Goal: Transaction & Acquisition: Purchase product/service

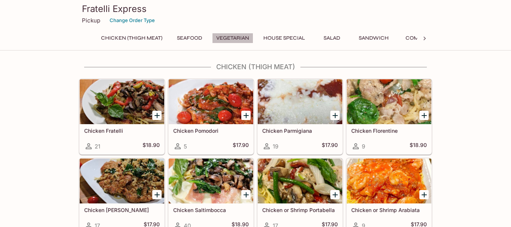
click at [232, 38] on button "Vegetarian" at bounding box center [232, 38] width 41 height 10
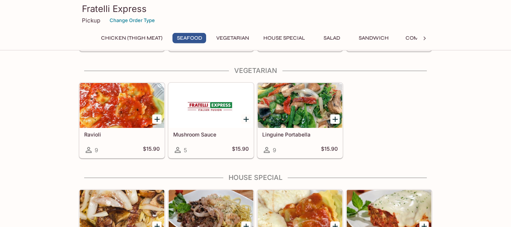
scroll to position [689, 0]
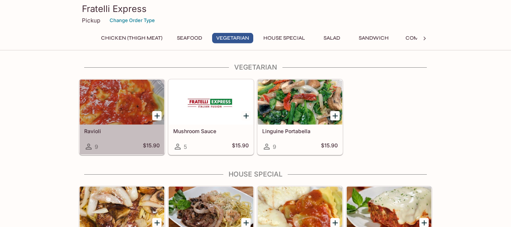
click at [131, 101] on div at bounding box center [122, 102] width 85 height 45
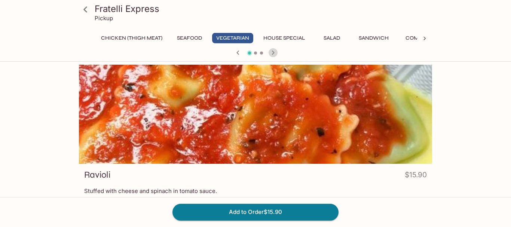
click at [272, 52] on icon "button" at bounding box center [273, 52] width 9 height 9
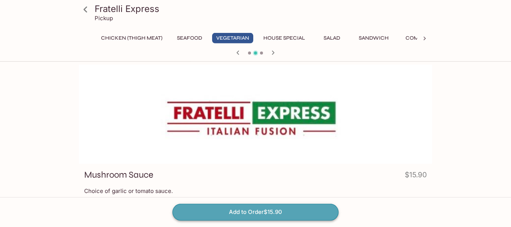
click at [212, 212] on button "Add to Order $15.90" at bounding box center [255, 212] width 166 height 16
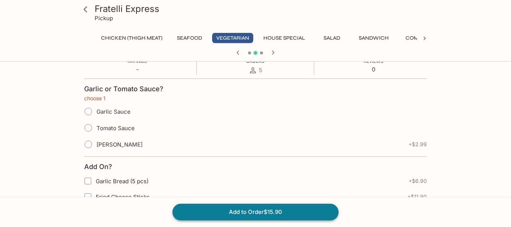
scroll to position [146, 0]
click at [91, 130] on input "Tomato Sauce" at bounding box center [88, 128] width 16 height 16
radio input "true"
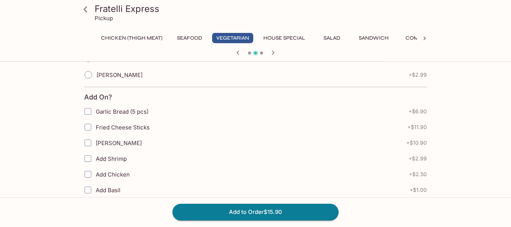
scroll to position [217, 0]
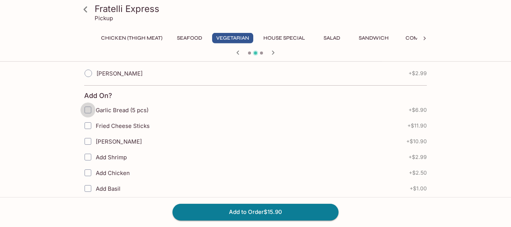
click at [90, 112] on input "Garlic Bread (5 pcs)" at bounding box center [87, 109] width 15 height 15
checkbox input "true"
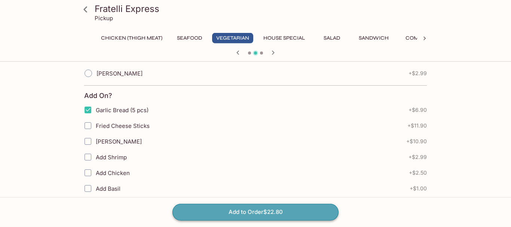
click at [258, 209] on button "Add to Order $22.80" at bounding box center [255, 212] width 166 height 16
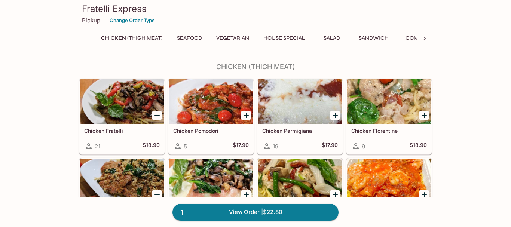
click at [288, 37] on button "House Special" at bounding box center [284, 38] width 50 height 10
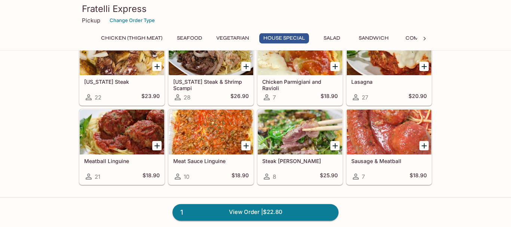
scroll to position [876, 0]
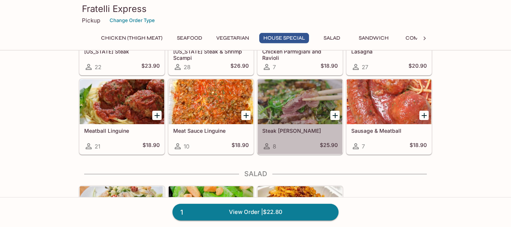
click at [300, 102] on div at bounding box center [300, 101] width 85 height 45
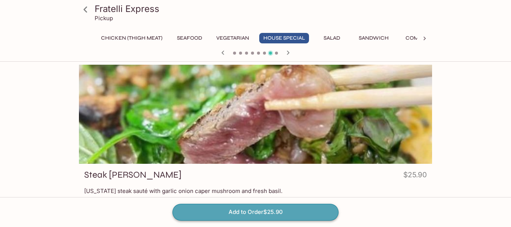
click at [247, 212] on button "Add to Order $25.90" at bounding box center [255, 212] width 166 height 16
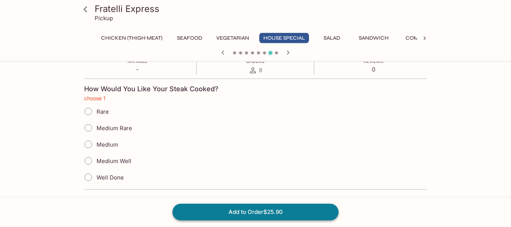
scroll to position [146, 0]
click at [89, 145] on input "Medium" at bounding box center [88, 144] width 16 height 16
radio input "true"
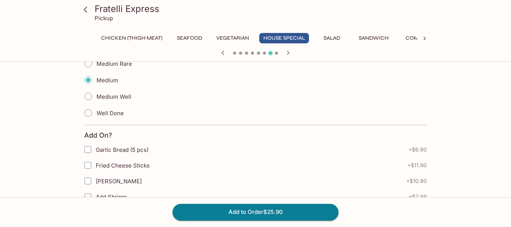
scroll to position [212, 0]
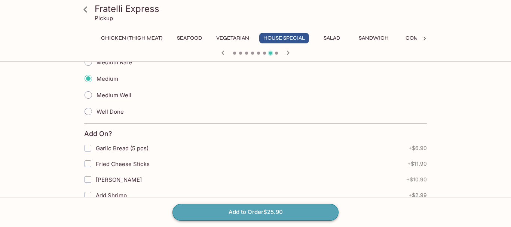
click at [246, 208] on button "Add to Order $25.90" at bounding box center [255, 212] width 166 height 16
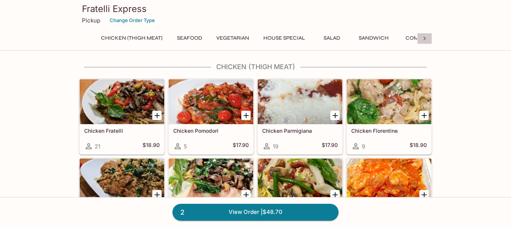
click at [423, 35] on icon at bounding box center [424, 38] width 7 height 7
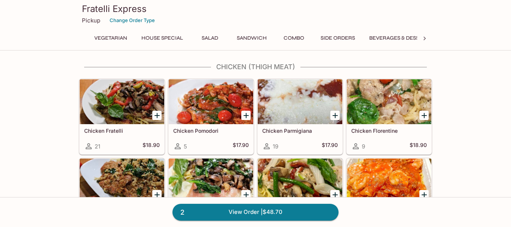
scroll to position [0, 141]
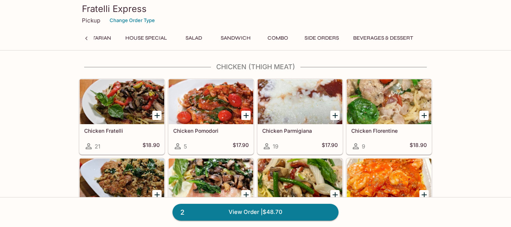
click at [390, 38] on button "Beverages & Dessert" at bounding box center [383, 38] width 68 height 10
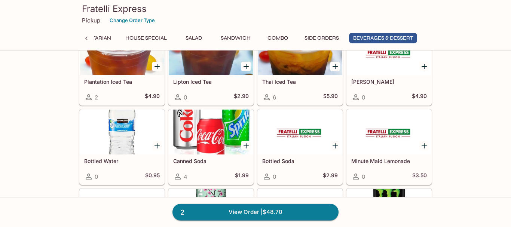
scroll to position [1773, 0]
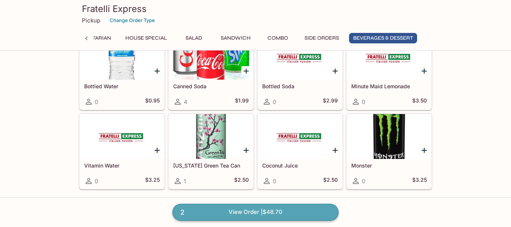
click at [240, 211] on link "2 View Order | $48.70" at bounding box center [255, 212] width 166 height 16
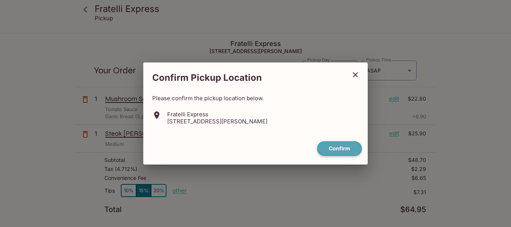
click at [328, 146] on button "Confirm" at bounding box center [339, 148] width 45 height 15
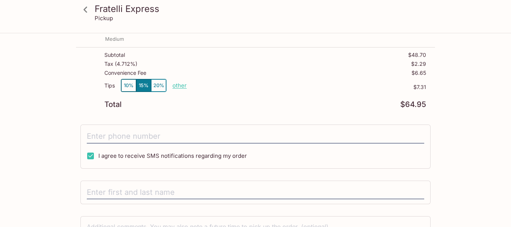
scroll to position [102, 0]
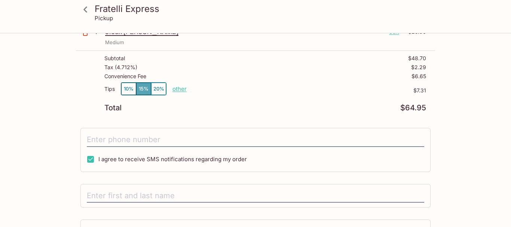
click at [146, 85] on button "15%" at bounding box center [143, 89] width 15 height 12
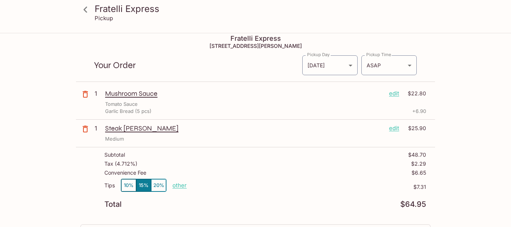
scroll to position [0, 0]
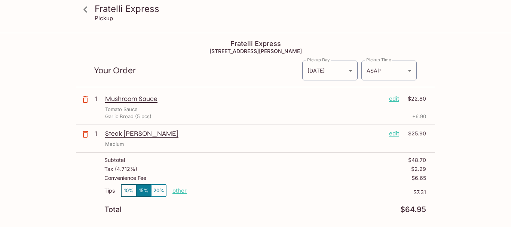
click at [127, 136] on p "Steak [PERSON_NAME]" at bounding box center [244, 133] width 278 height 8
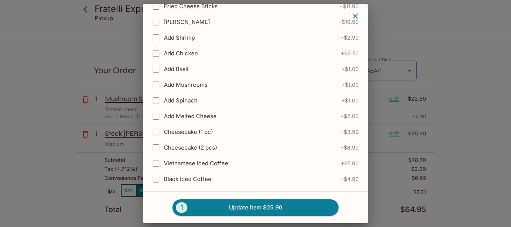
scroll to position [202, 0]
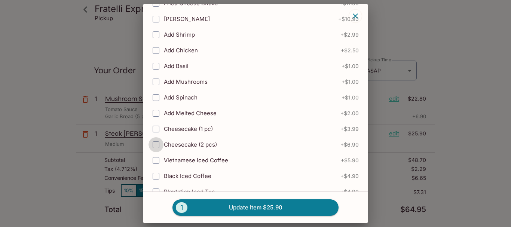
click at [157, 146] on input "Cheesecake (2 pcs)" at bounding box center [156, 144] width 15 height 15
checkbox input "true"
click at [232, 207] on button "1 Update Item $32.80" at bounding box center [255, 207] width 166 height 16
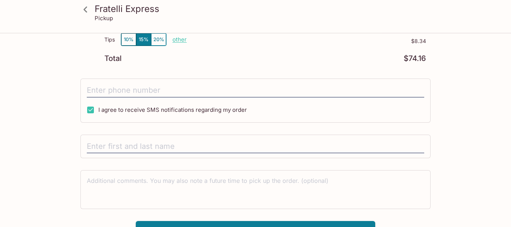
scroll to position [174, 0]
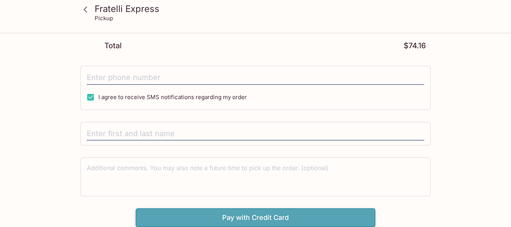
click at [242, 218] on button "Pay with Credit Card" at bounding box center [255, 217] width 239 height 19
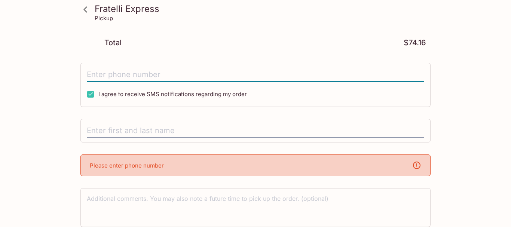
click at [177, 81] on input "tel" at bounding box center [255, 75] width 337 height 14
type input "8"
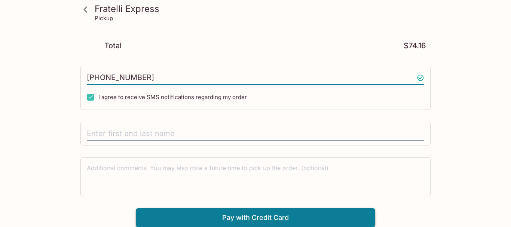
type input "[PHONE_NUMBER]"
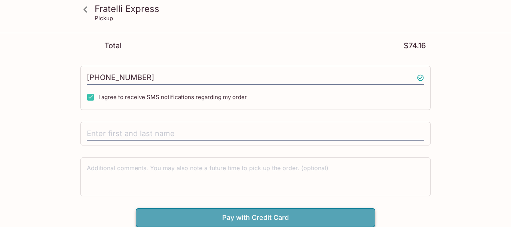
click at [220, 215] on button "Pay with Credit Card" at bounding box center [255, 217] width 239 height 19
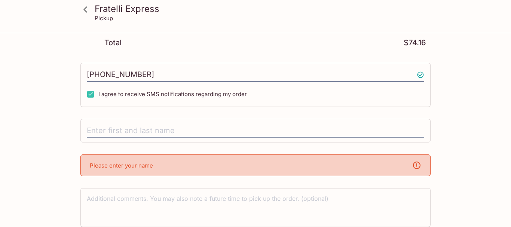
click at [135, 123] on div at bounding box center [255, 131] width 350 height 24
click at [116, 131] on input "text" at bounding box center [255, 131] width 337 height 14
type input "[PERSON_NAME]"
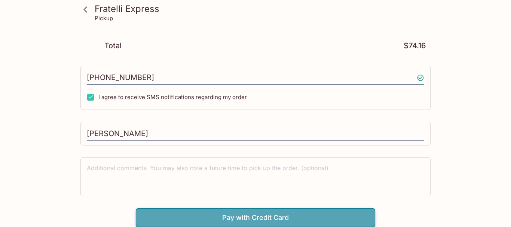
click at [249, 214] on button "Pay with Credit Card" at bounding box center [255, 217] width 239 height 19
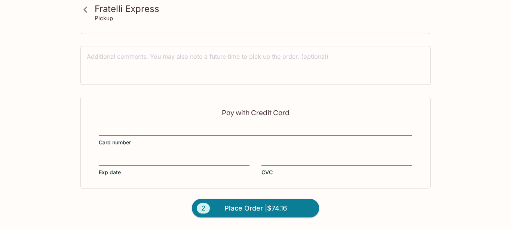
scroll to position [283, 0]
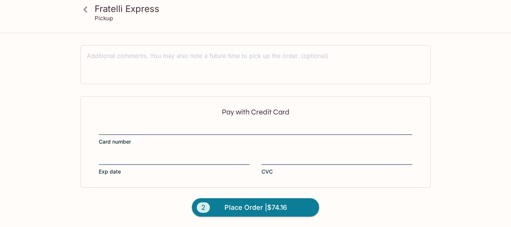
click at [103, 122] on div "Pay with Credit Card Card number Exp date CVC" at bounding box center [255, 141] width 350 height 91
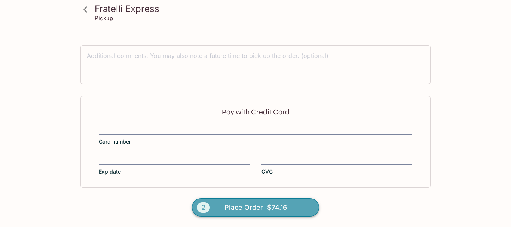
click at [248, 207] on span "Place Order | $74.16" at bounding box center [255, 208] width 62 height 12
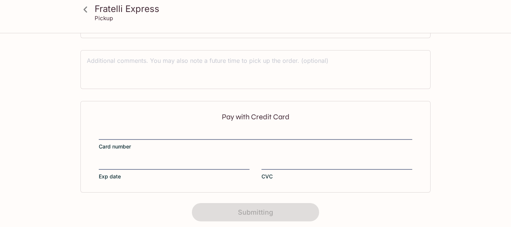
scroll to position [221, 0]
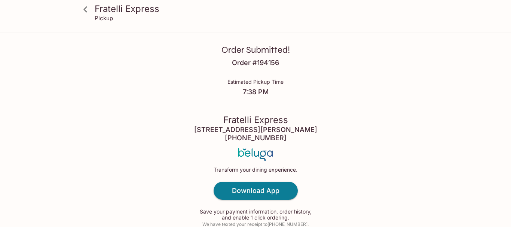
scroll to position [8, 0]
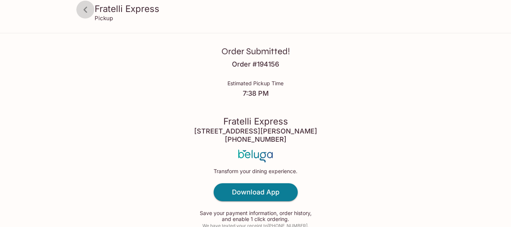
click at [89, 7] on icon at bounding box center [85, 9] width 13 height 13
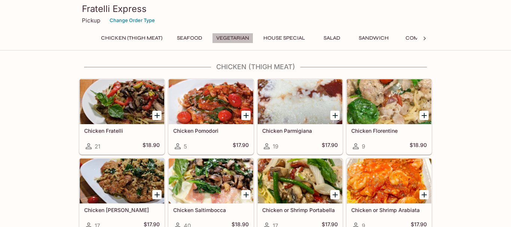
click at [228, 39] on button "Vegetarian" at bounding box center [232, 38] width 41 height 10
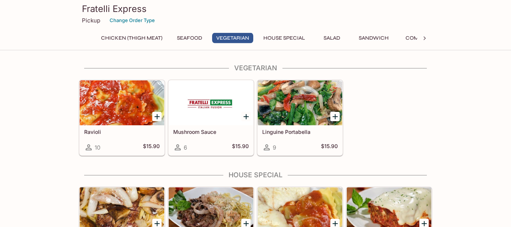
scroll to position [689, 0]
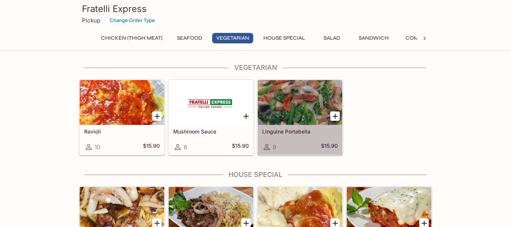
click at [311, 98] on div at bounding box center [300, 102] width 85 height 45
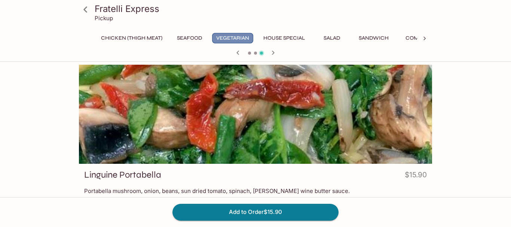
click at [230, 37] on button "Vegetarian" at bounding box center [232, 38] width 41 height 10
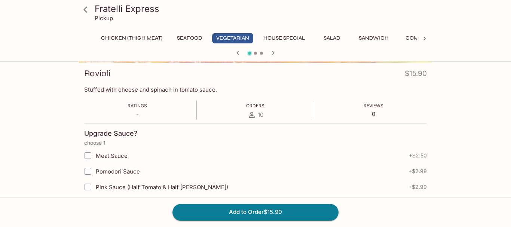
scroll to position [103, 0]
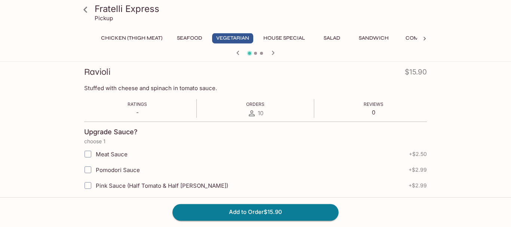
click at [255, 50] on div at bounding box center [255, 53] width 359 height 11
click at [256, 54] on span at bounding box center [255, 53] width 3 height 3
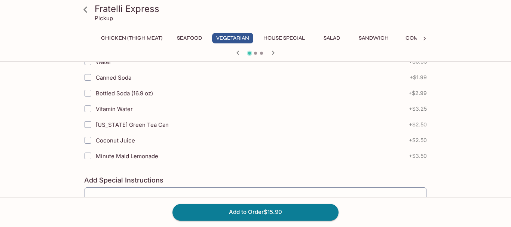
scroll to position [558, 0]
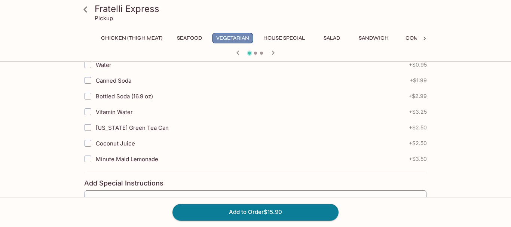
click at [233, 34] on button "Vegetarian" at bounding box center [232, 38] width 41 height 10
click at [86, 9] on icon at bounding box center [85, 9] width 13 height 13
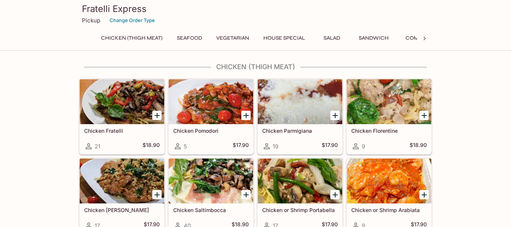
click at [229, 37] on button "Vegetarian" at bounding box center [232, 38] width 41 height 10
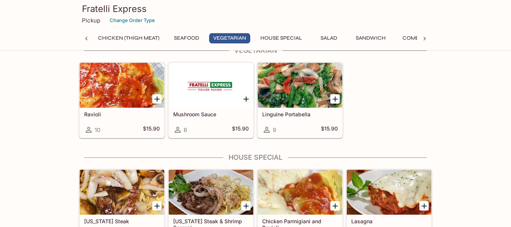
scroll to position [710, 0]
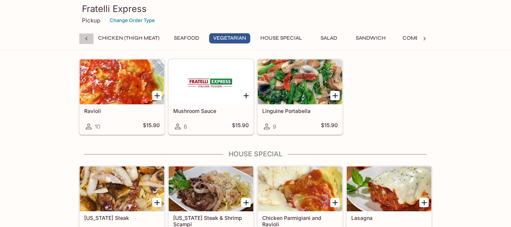
click at [86, 36] on icon at bounding box center [86, 38] width 7 height 7
